Goal: Complete application form: Complete application form

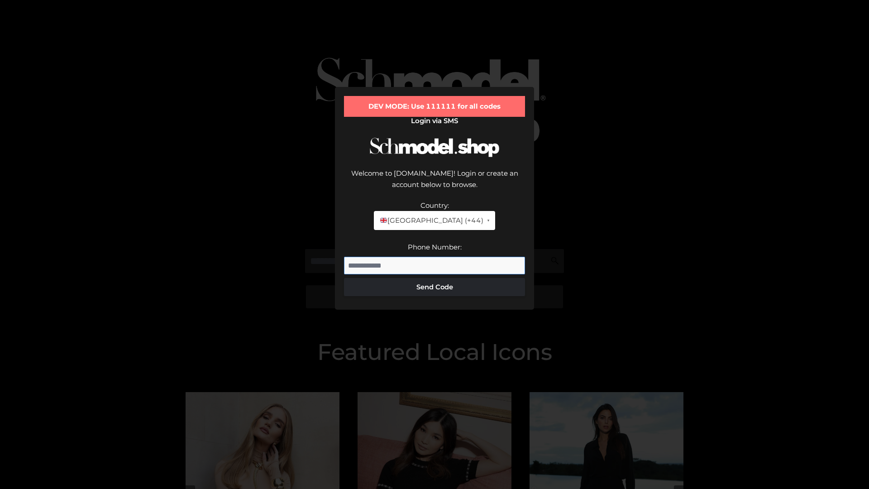
click at [435, 257] on input "Phone Number:" at bounding box center [434, 266] width 181 height 18
type input "**********"
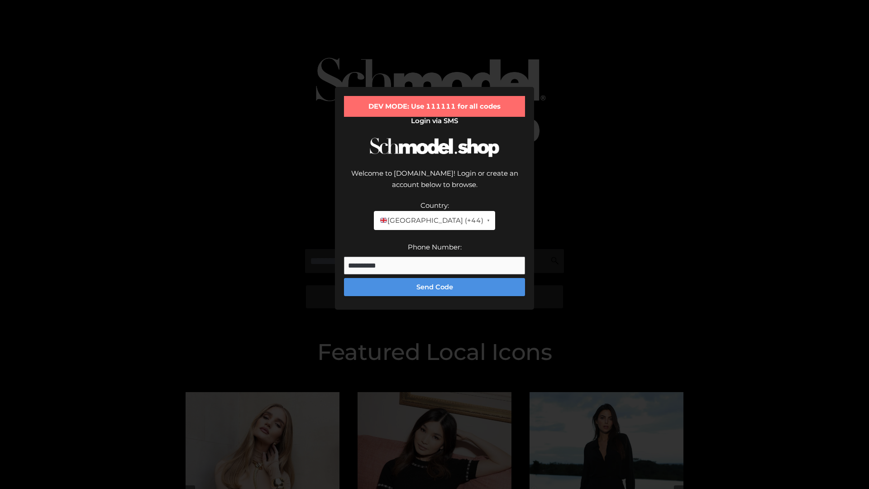
click at [435, 278] on button "Send Code" at bounding box center [434, 287] width 181 height 18
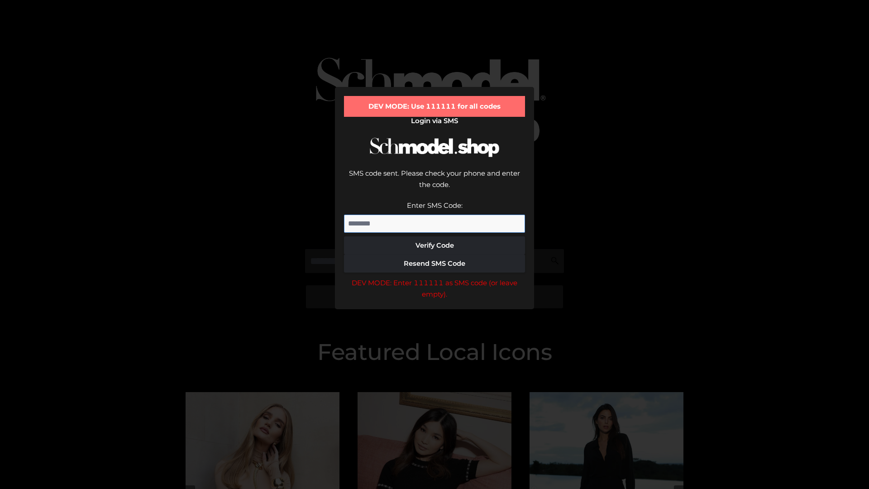
click at [435, 215] on input "Enter SMS Code:" at bounding box center [434, 224] width 181 height 18
type input "******"
click at [435, 236] on button "Verify Code" at bounding box center [434, 245] width 181 height 18
click at [435, 277] on div "DEV MODE: Enter 111111 as SMS code (or leave empty)." at bounding box center [434, 288] width 181 height 23
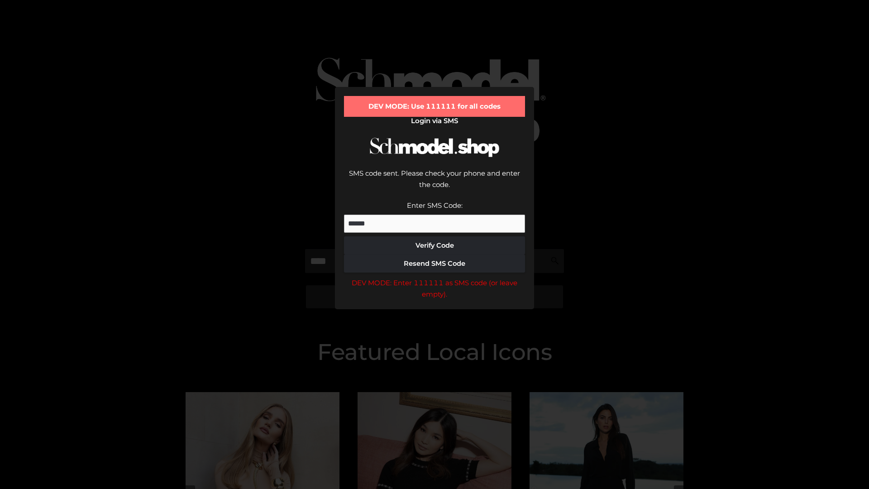
click at [435, 277] on div "DEV MODE: Enter 111111 as SMS code (or leave empty)." at bounding box center [434, 288] width 181 height 23
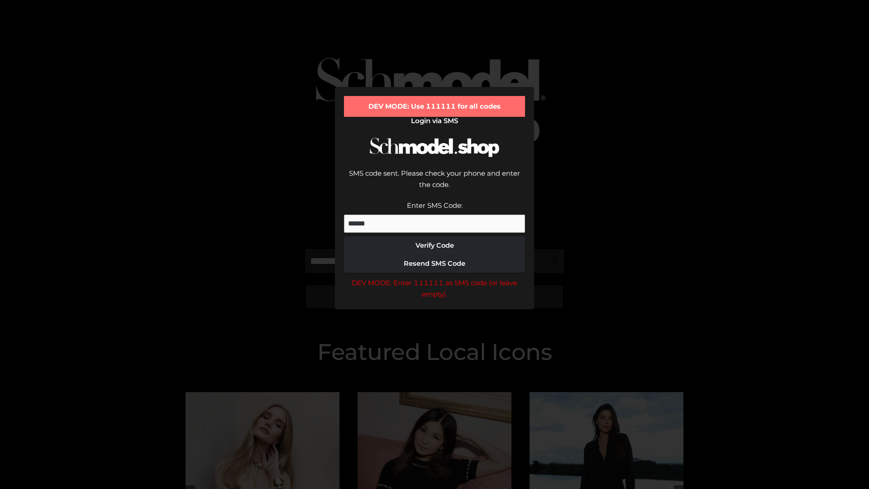
click at [435, 277] on div "DEV MODE: Enter 111111 as SMS code (or leave empty)." at bounding box center [434, 288] width 181 height 23
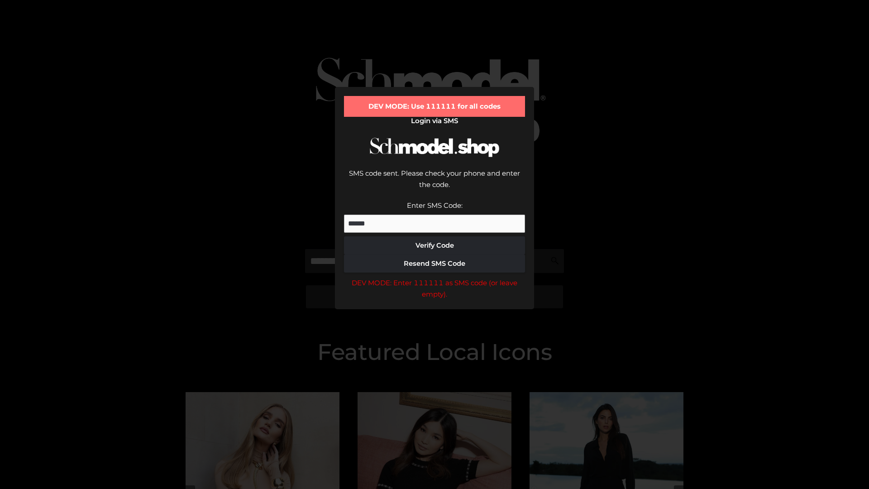
click at [435, 277] on div "DEV MODE: Enter 111111 as SMS code (or leave empty)." at bounding box center [434, 288] width 181 height 23
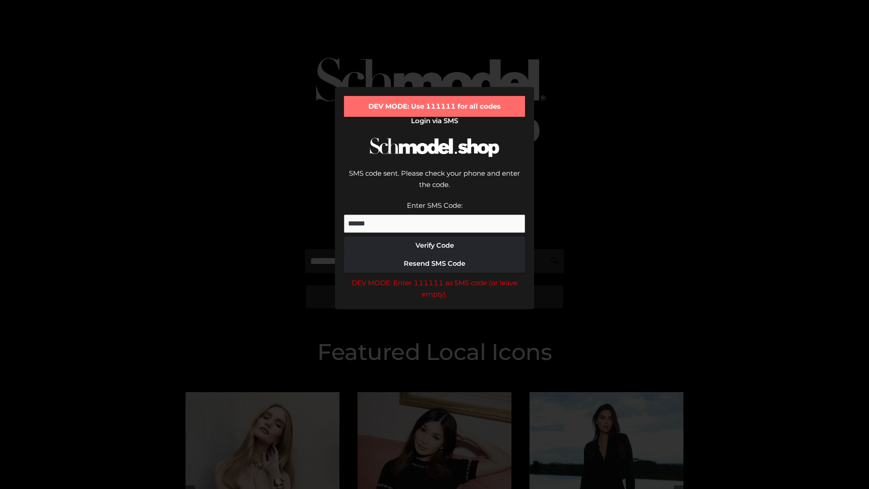
click at [435, 277] on div "DEV MODE: Enter 111111 as SMS code (or leave empty)." at bounding box center [434, 288] width 181 height 23
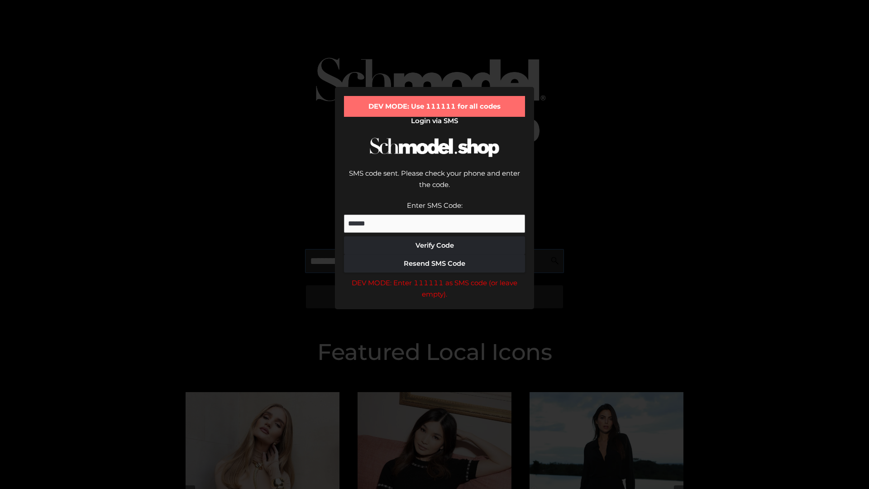
scroll to position [0, 0]
click at [435, 277] on div "DEV MODE: Enter 111111 as SMS code (or leave empty)." at bounding box center [434, 288] width 181 height 23
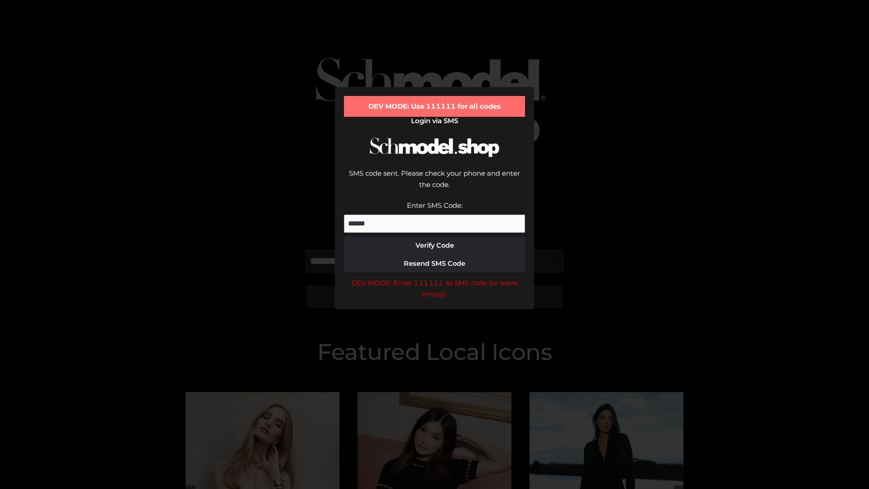
click at [435, 277] on div "DEV MODE: Enter 111111 as SMS code (or leave empty)." at bounding box center [434, 288] width 181 height 23
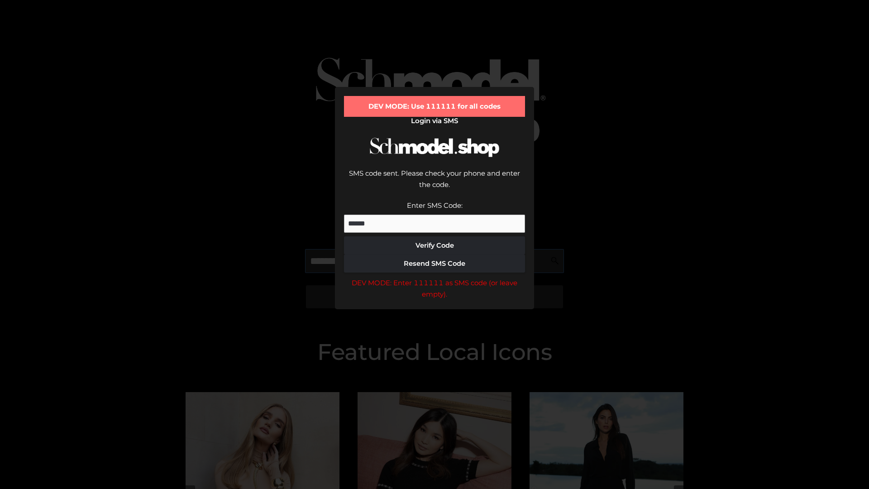
scroll to position [0, 55]
click at [435, 277] on div "DEV MODE: Enter 111111 as SMS code (or leave empty)." at bounding box center [434, 288] width 181 height 23
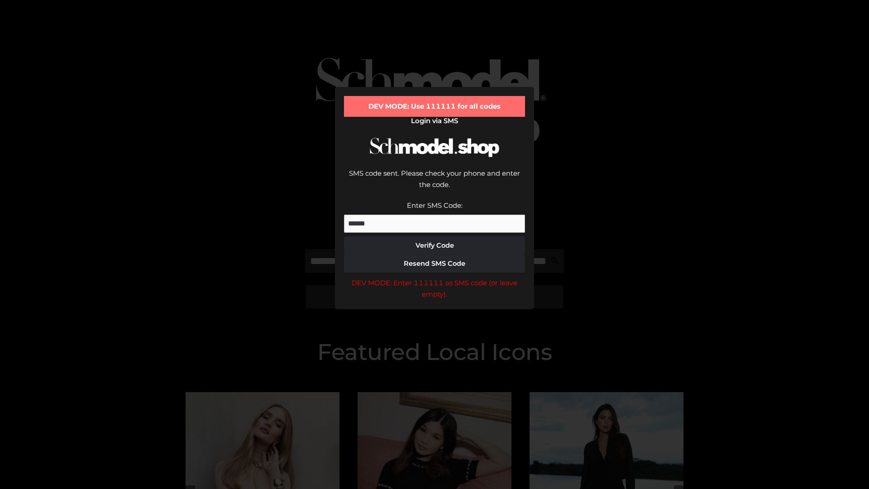
click at [435, 277] on div "DEV MODE: Enter 111111 as SMS code (or leave empty)." at bounding box center [434, 288] width 181 height 23
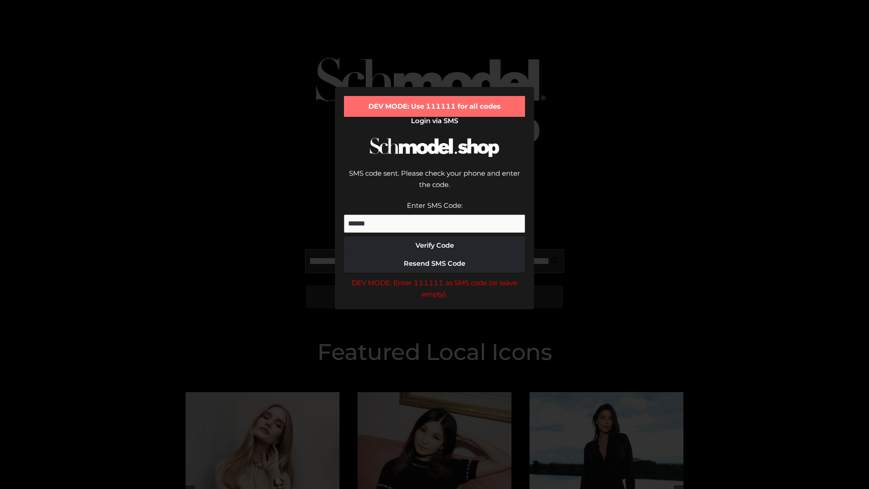
scroll to position [0, 112]
click at [435, 277] on div "DEV MODE: Enter 111111 as SMS code (or leave empty)." at bounding box center [434, 288] width 181 height 23
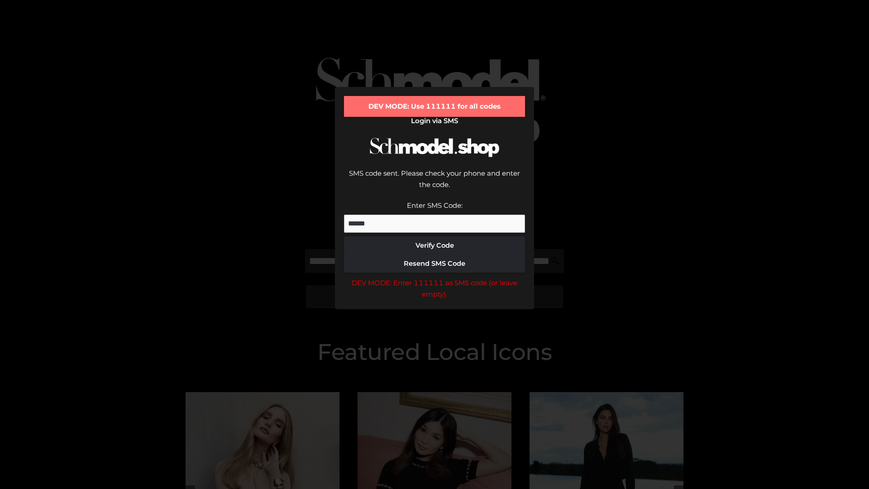
click at [435, 277] on div "DEV MODE: Enter 111111 as SMS code (or leave empty)." at bounding box center [434, 288] width 181 height 23
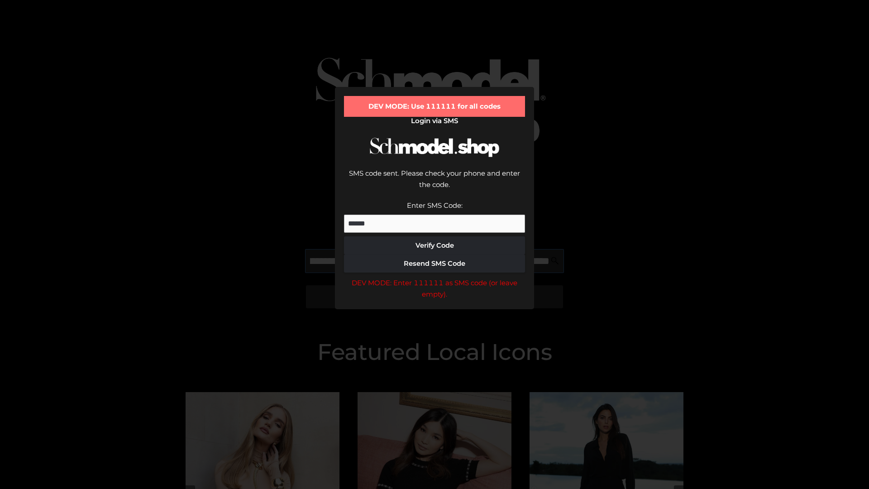
scroll to position [0, 164]
click at [435, 277] on div "DEV MODE: Enter 111111 as SMS code (or leave empty)." at bounding box center [434, 288] width 181 height 23
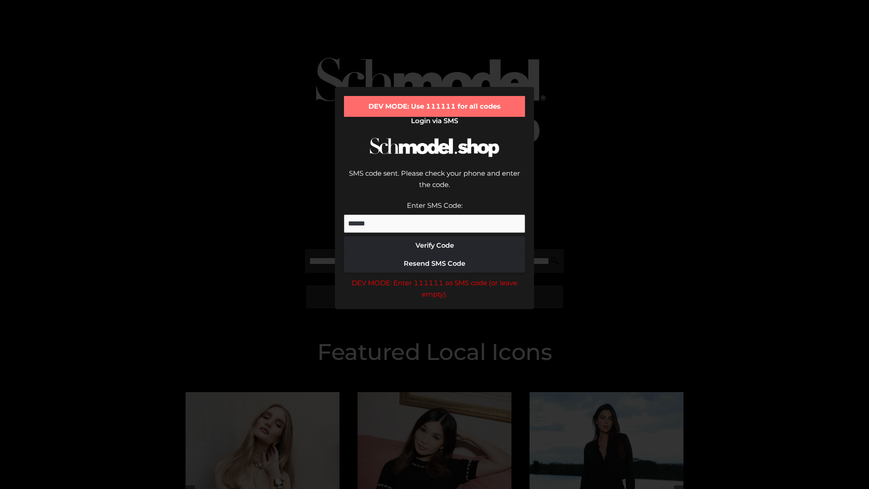
click at [435, 277] on div "DEV MODE: Enter 111111 as SMS code (or leave empty)." at bounding box center [434, 288] width 181 height 23
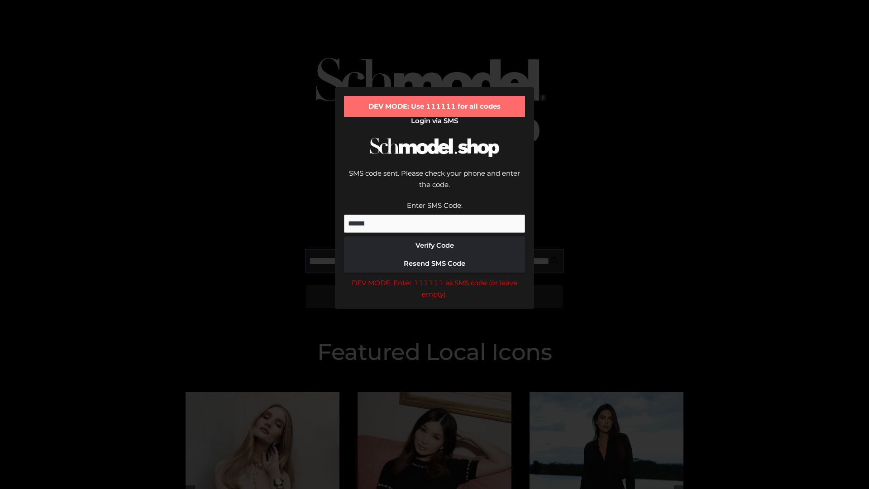
scroll to position [0, 219]
click at [435, 277] on div "DEV MODE: Enter 111111 as SMS code (or leave empty)." at bounding box center [434, 288] width 181 height 23
type input "**********"
